Goal: Task Accomplishment & Management: Use online tool/utility

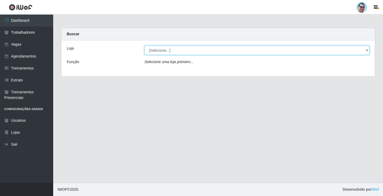
click at [163, 52] on select "[Selecione...] Mercadinho Extrabom" at bounding box center [256, 50] width 225 height 9
select select "175"
click at [144, 46] on select "[Selecione...] Mercadinho Extrabom" at bounding box center [256, 50] width 225 height 9
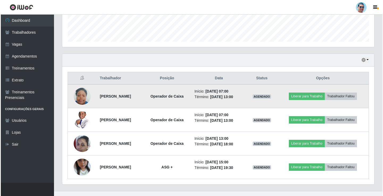
scroll to position [157, 0]
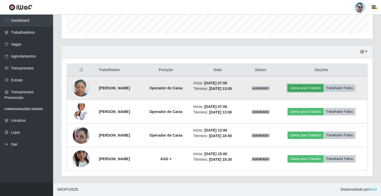
click at [303, 88] on button "Liberar para Trabalho" at bounding box center [306, 88] width 36 height 7
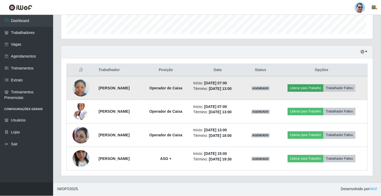
scroll to position [110, 309]
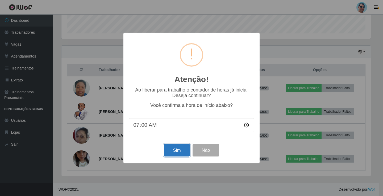
click at [174, 152] on button "Sim" at bounding box center [177, 150] width 26 height 12
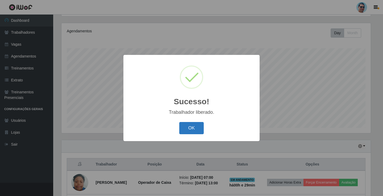
click at [195, 129] on button "OK" at bounding box center [191, 128] width 25 height 12
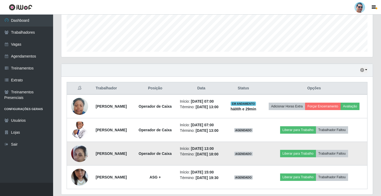
scroll to position [168, 0]
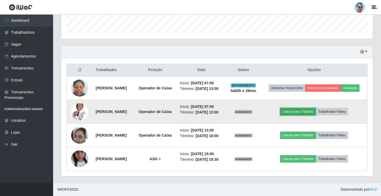
click at [294, 108] on button "Liberar para Trabalho" at bounding box center [298, 111] width 36 height 7
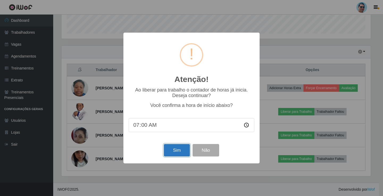
click at [184, 152] on button "Sim" at bounding box center [177, 150] width 26 height 12
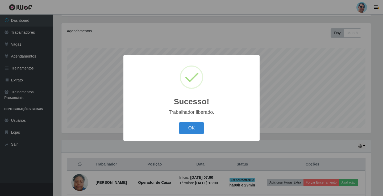
click at [179, 122] on button "OK" at bounding box center [191, 128] width 25 height 12
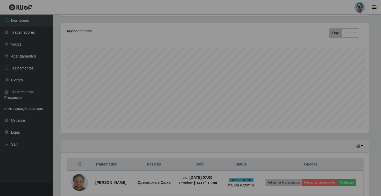
scroll to position [110, 312]
